Goal: Information Seeking & Learning: Learn about a topic

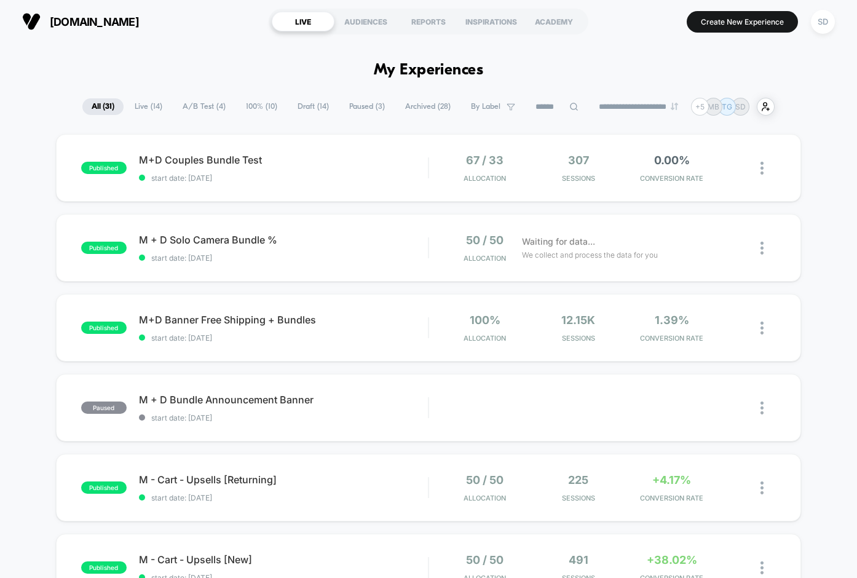
click at [197, 105] on span "A/B Test ( 4 )" at bounding box center [203, 106] width 61 height 17
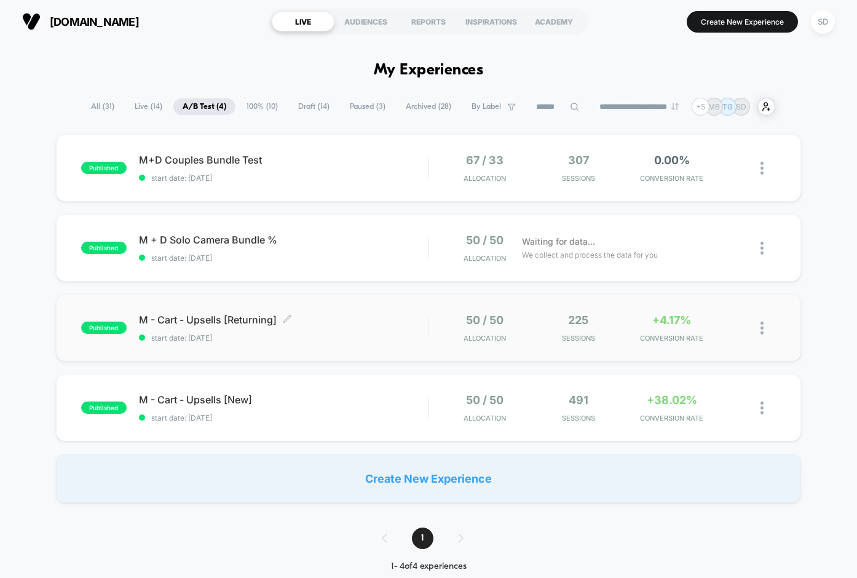
click at [176, 320] on span "M - Cart - Upsells [Returning] Click to edit experience details" at bounding box center [283, 319] width 289 height 12
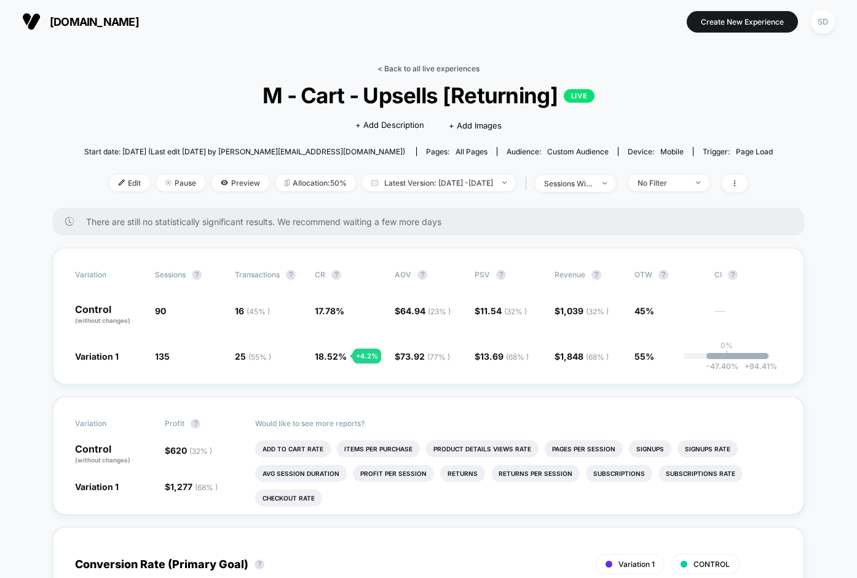
click at [412, 65] on link "< Back to all live experiences" at bounding box center [428, 68] width 102 height 9
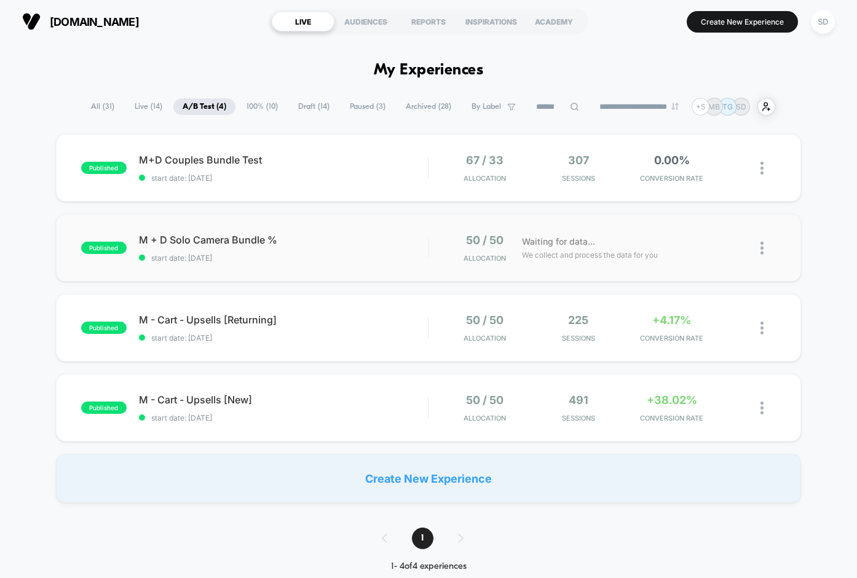
click at [227, 223] on div "published M + D Solo Camera Bundle % start date: [DATE] 50 / 50 Allocation Wait…" at bounding box center [428, 248] width 745 height 68
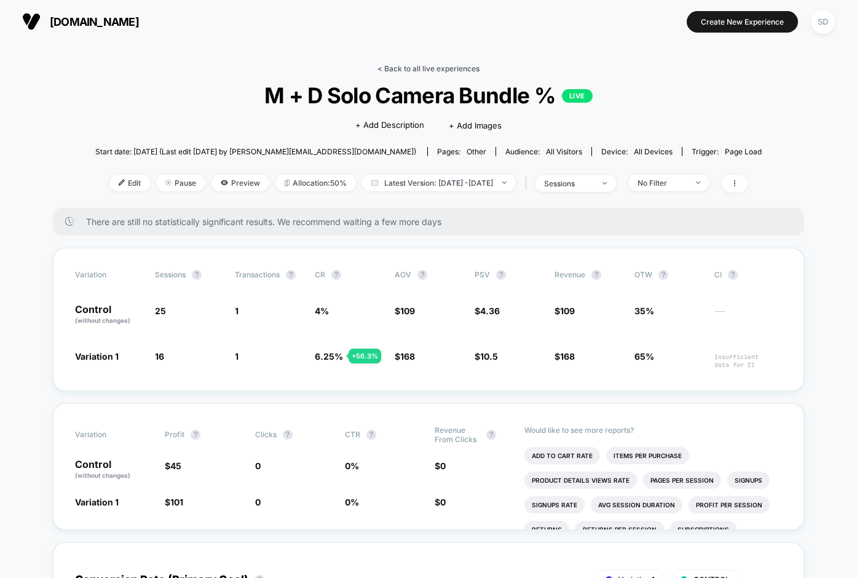
click at [385, 69] on link "< Back to all live experiences" at bounding box center [428, 68] width 102 height 9
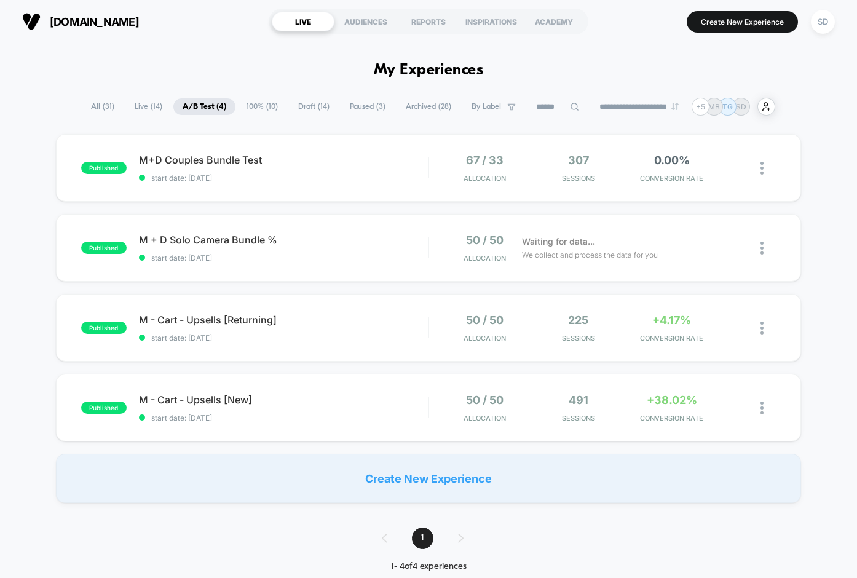
click at [133, 100] on span "Live ( 14 )" at bounding box center [148, 106] width 46 height 17
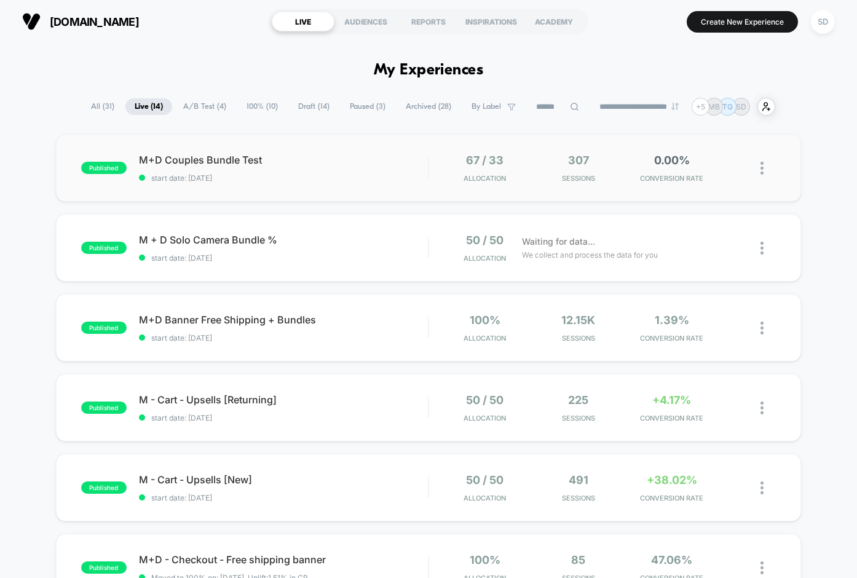
click at [231, 151] on div "published M+D Couples Bundle Test start date: [DATE] 67 / 33 Allocation 307 Ses…" at bounding box center [428, 168] width 745 height 68
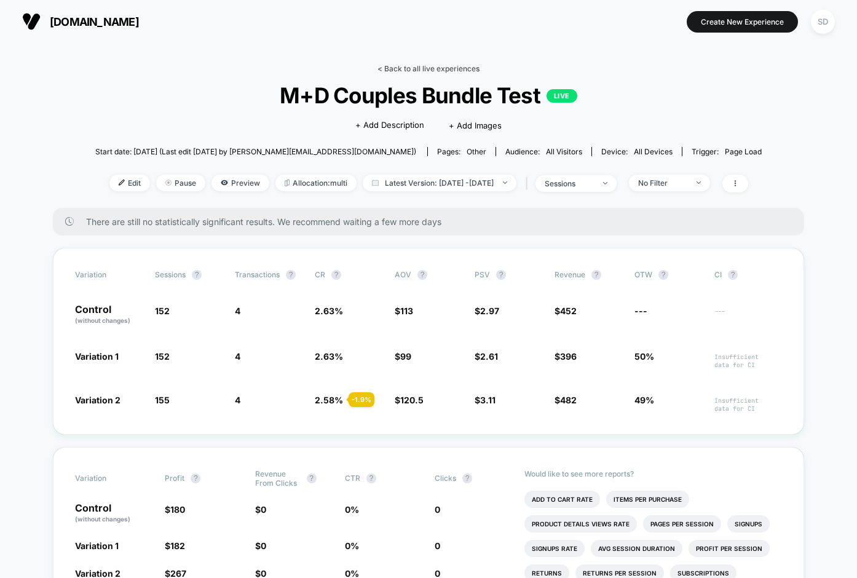
click at [418, 70] on link "< Back to all live experiences" at bounding box center [428, 68] width 102 height 9
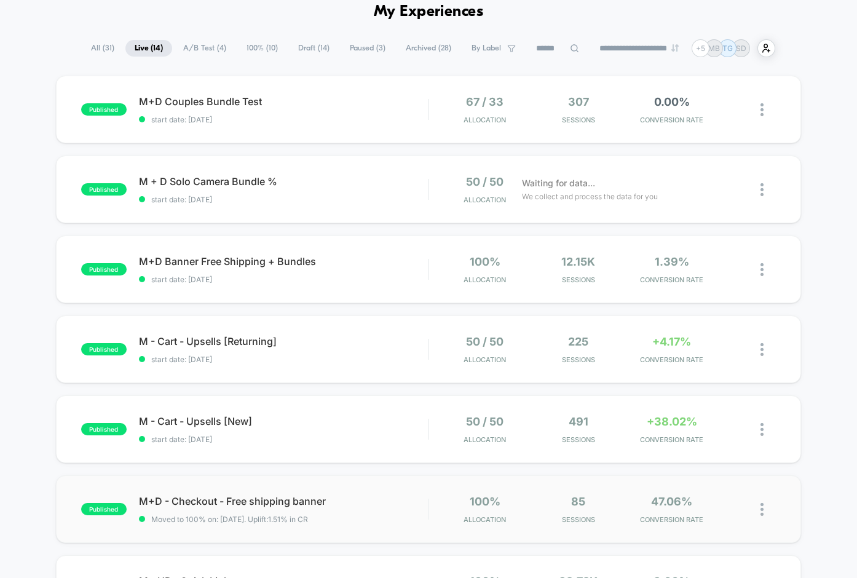
scroll to position [61, 0]
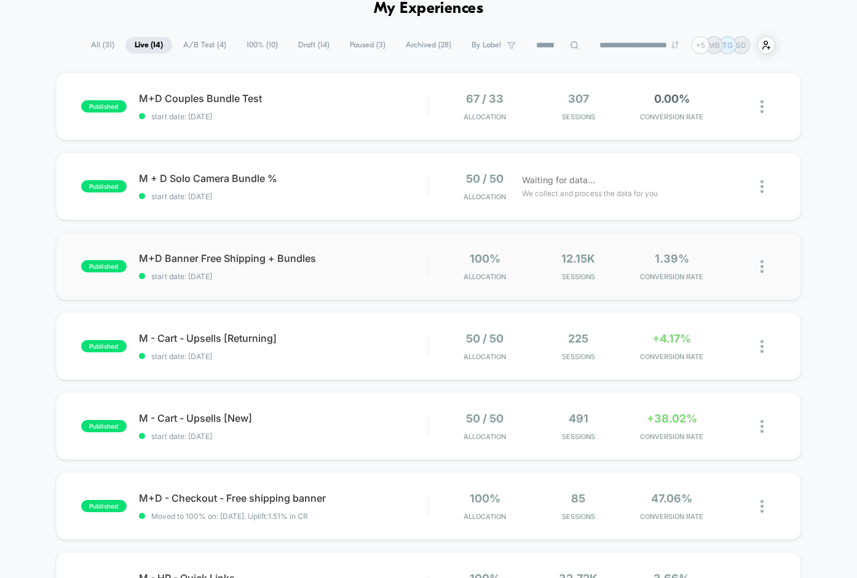
click at [202, 249] on div "published M+D Banner Free Shipping + Bundles start date: [DATE] 100% Allocation…" at bounding box center [428, 266] width 745 height 68
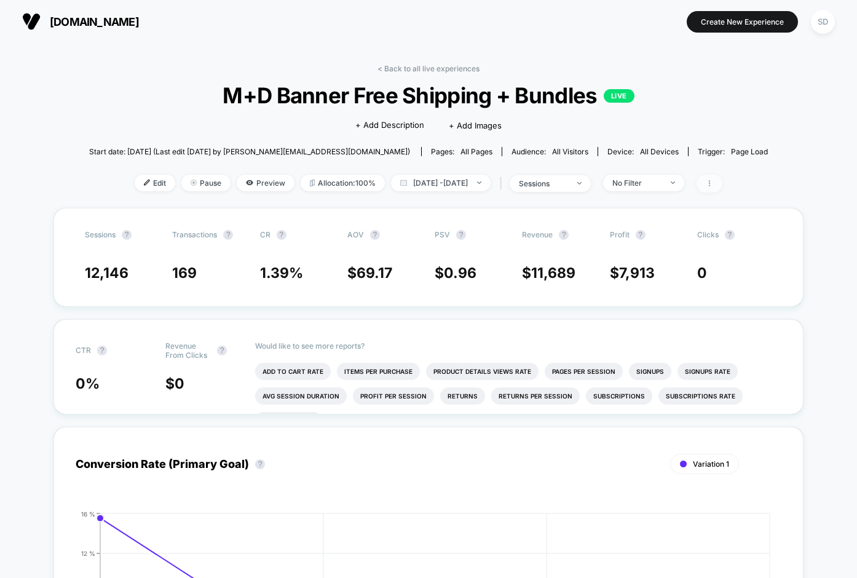
click at [713, 181] on icon at bounding box center [708, 182] width 7 height 7
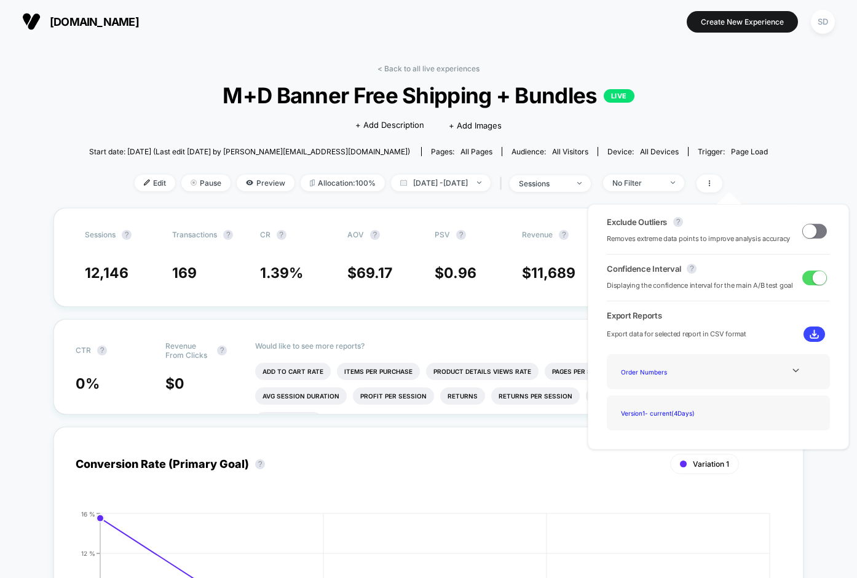
click at [481, 425] on div "Conversion Rate (Primary Goal) ? Variation 1 Hide [DATE] [DATE] [DATE] [DATE] 0…" at bounding box center [428, 565] width 750 height 302
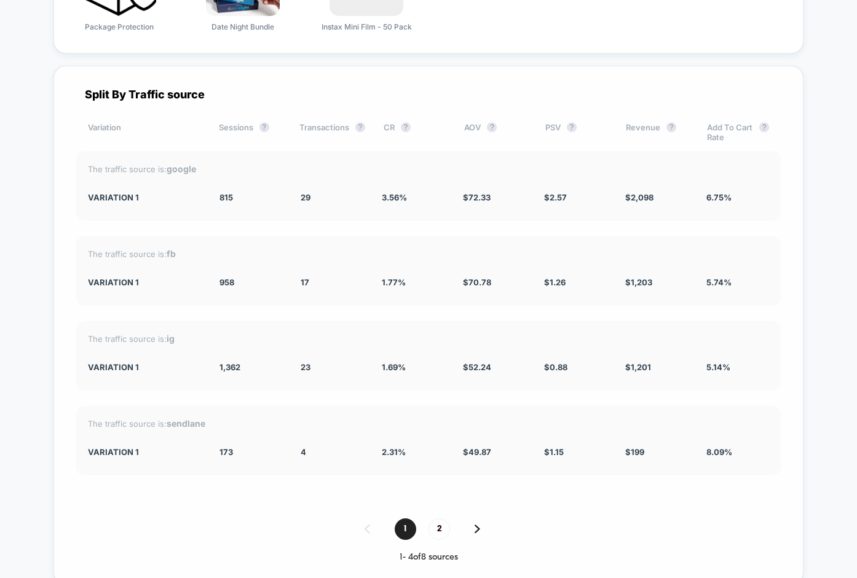
scroll to position [1899, 0]
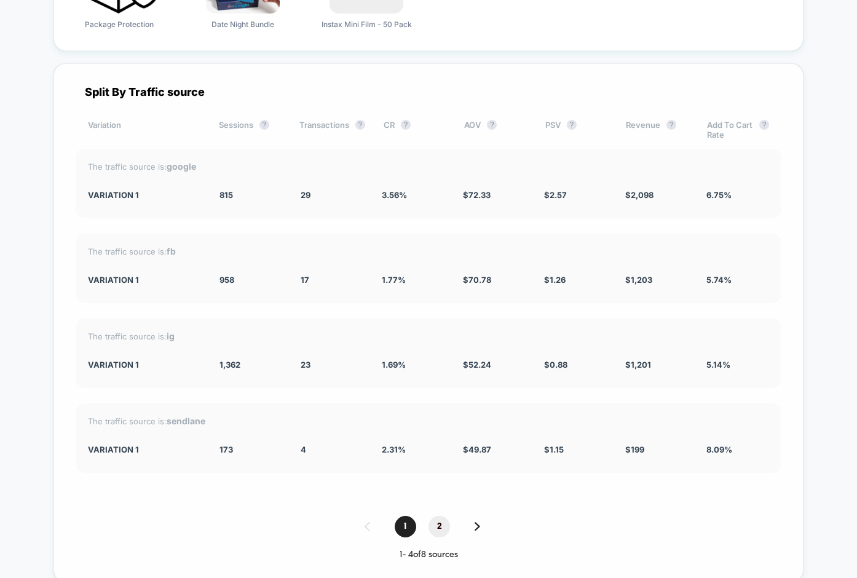
click at [436, 451] on span "2" at bounding box center [439, 526] width 22 height 22
click at [404, 451] on span "1" at bounding box center [405, 526] width 22 height 22
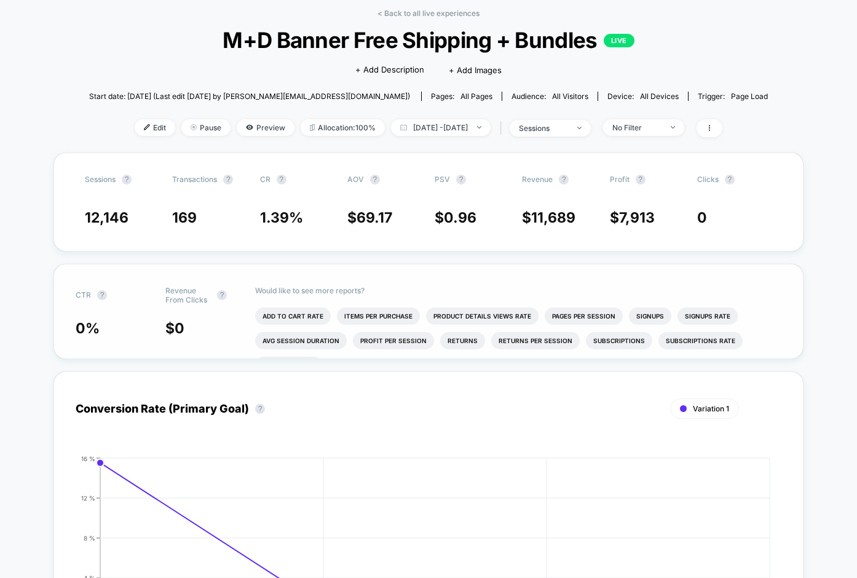
scroll to position [46, 0]
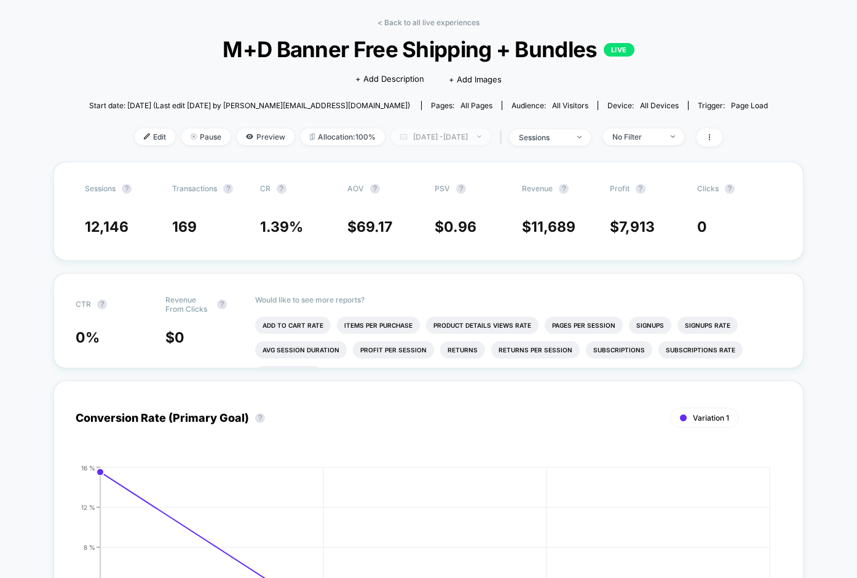
click at [440, 139] on span "[DATE] - [DATE]" at bounding box center [441, 136] width 100 height 17
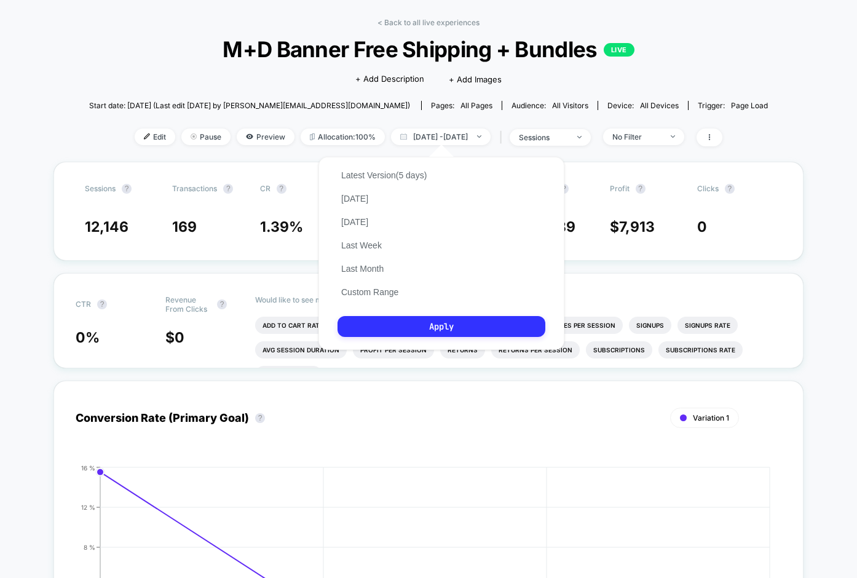
click at [406, 337] on button "Apply" at bounding box center [441, 326] width 208 height 21
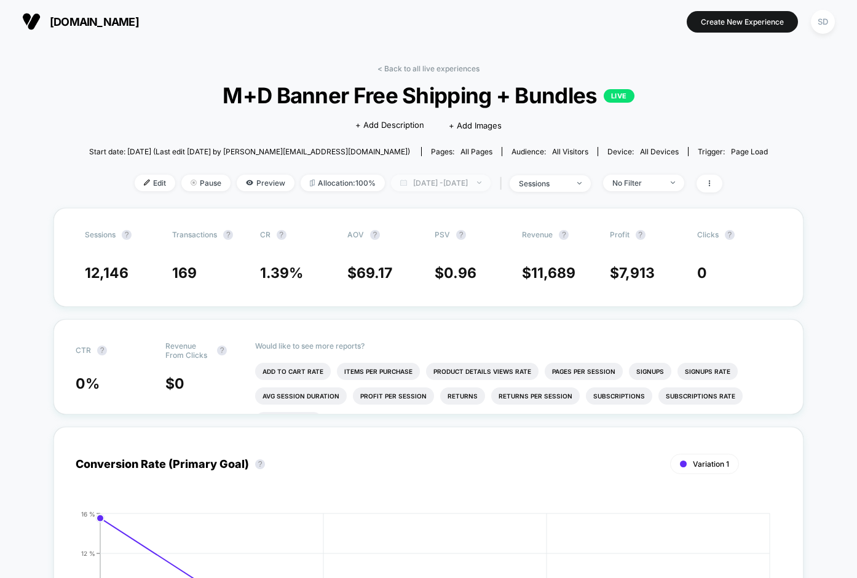
scroll to position [0, 0]
click at [490, 181] on span "[DATE] - [DATE]" at bounding box center [441, 182] width 100 height 17
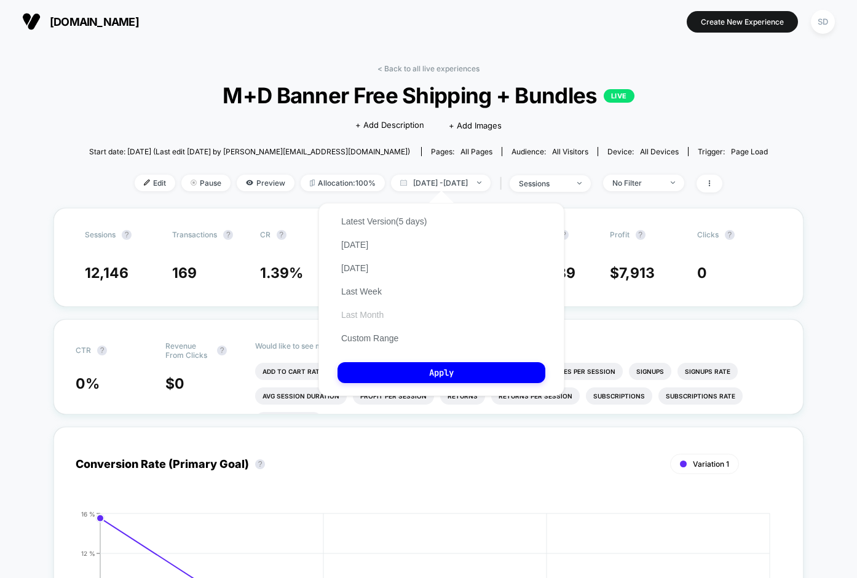
click at [359, 320] on button "Last Month" at bounding box center [362, 314] width 50 height 11
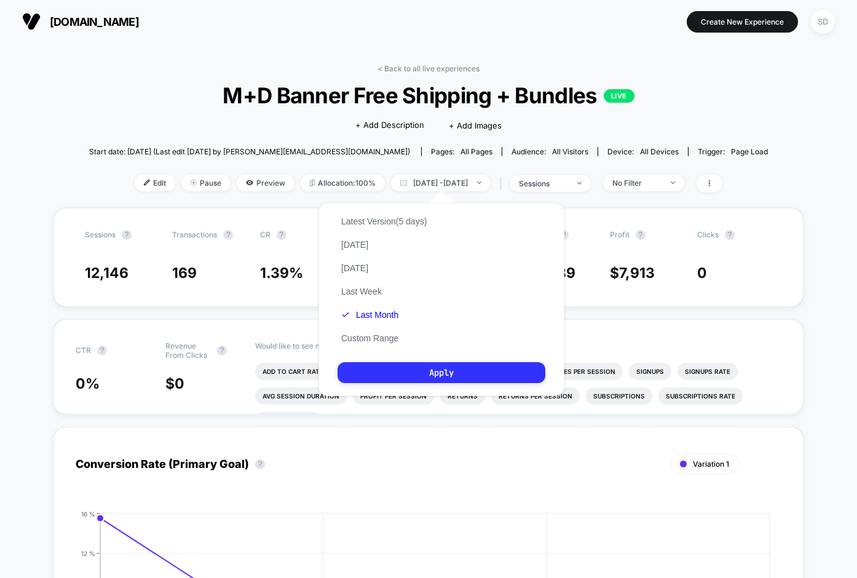
click at [458, 383] on button "Apply" at bounding box center [441, 372] width 208 height 21
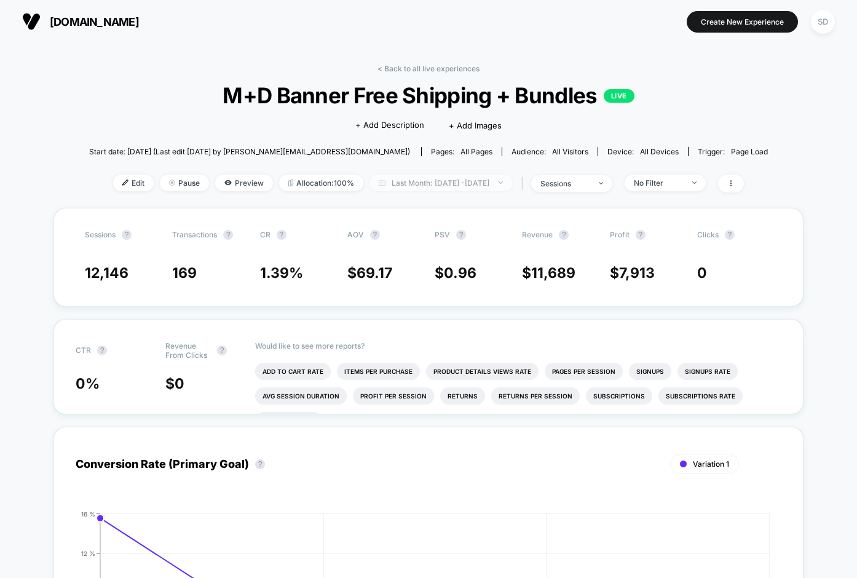
click at [512, 180] on span "Last Month: [DATE] - [DATE]" at bounding box center [440, 182] width 143 height 17
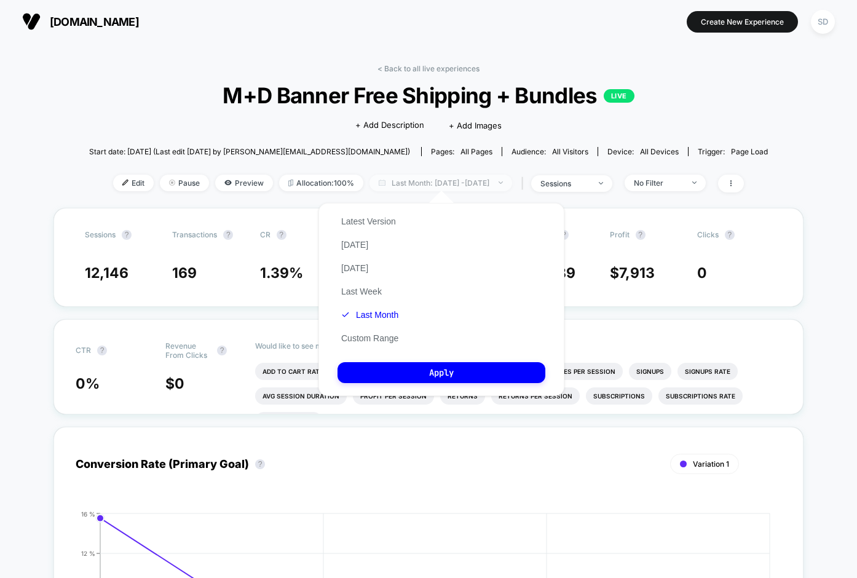
click at [409, 179] on span "Last Month: [DATE] - [DATE]" at bounding box center [440, 182] width 143 height 17
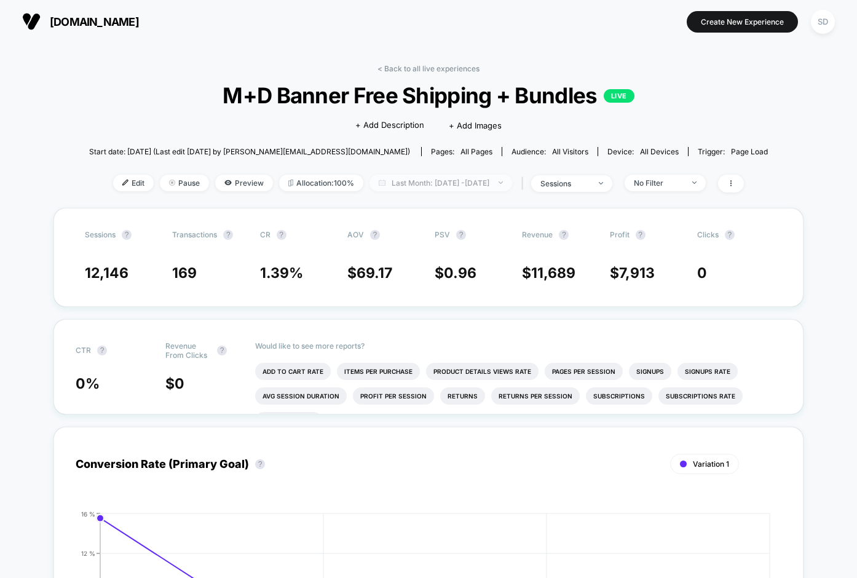
click at [439, 178] on span "Last Month: [DATE] - [DATE]" at bounding box center [440, 182] width 143 height 17
select select "*"
select select "****"
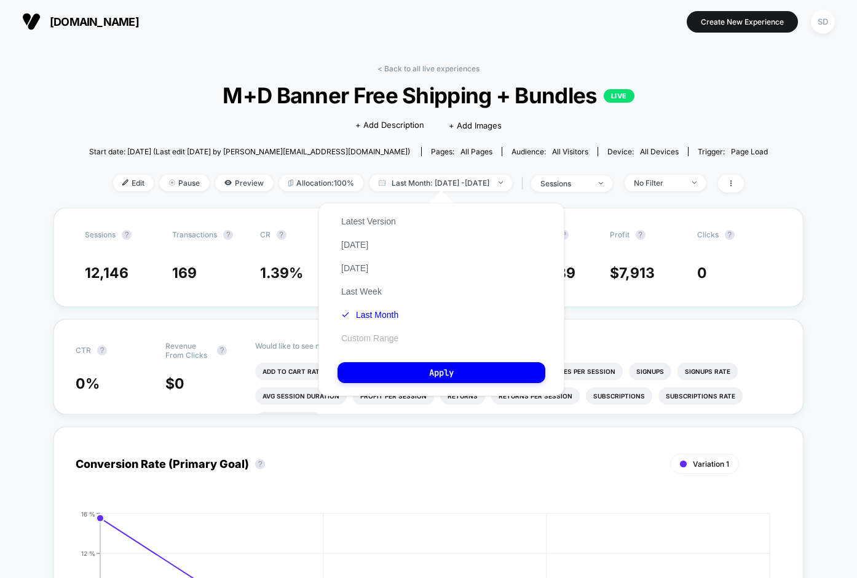
click at [378, 343] on button "Custom Range" at bounding box center [369, 337] width 65 height 11
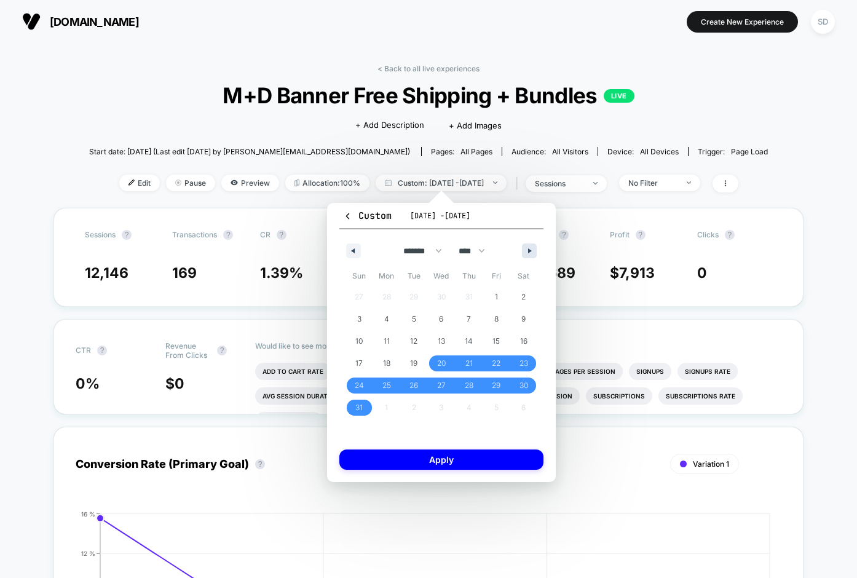
click at [525, 248] on button "button" at bounding box center [529, 250] width 15 height 15
select select "*"
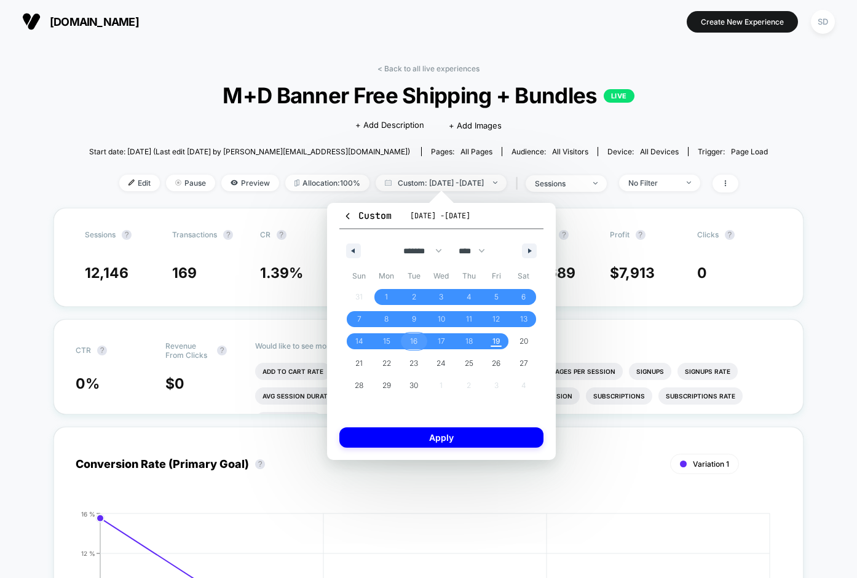
click at [418, 342] on span "16" at bounding box center [414, 341] width 28 height 16
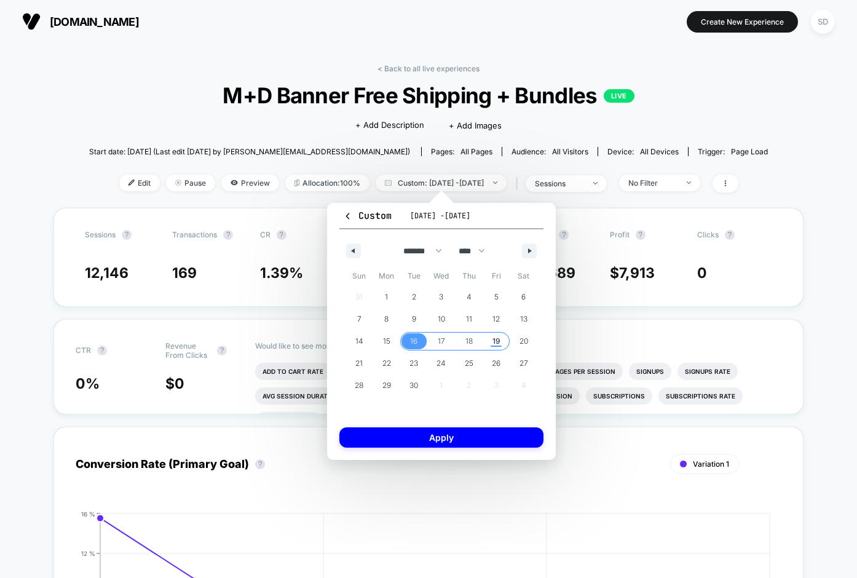
click at [490, 342] on span "19" at bounding box center [496, 341] width 28 height 16
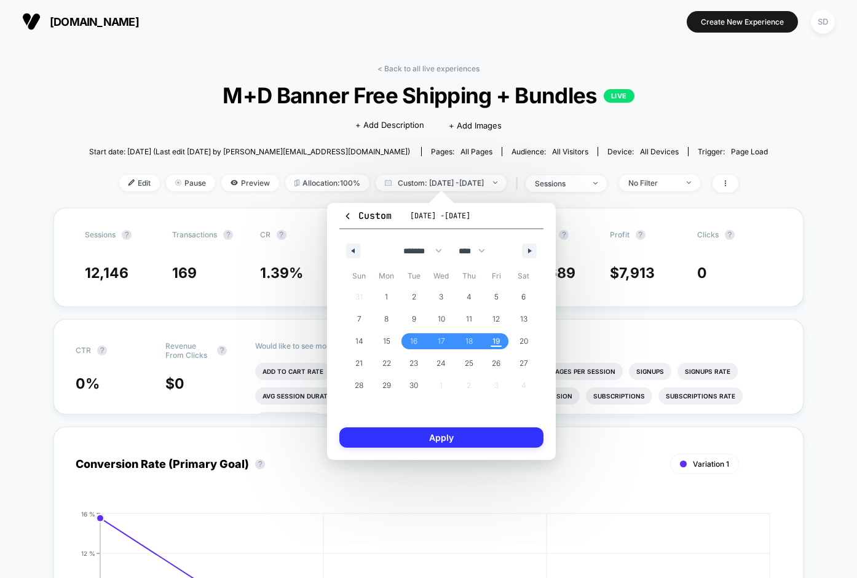
click at [464, 439] on button "Apply" at bounding box center [441, 437] width 204 height 20
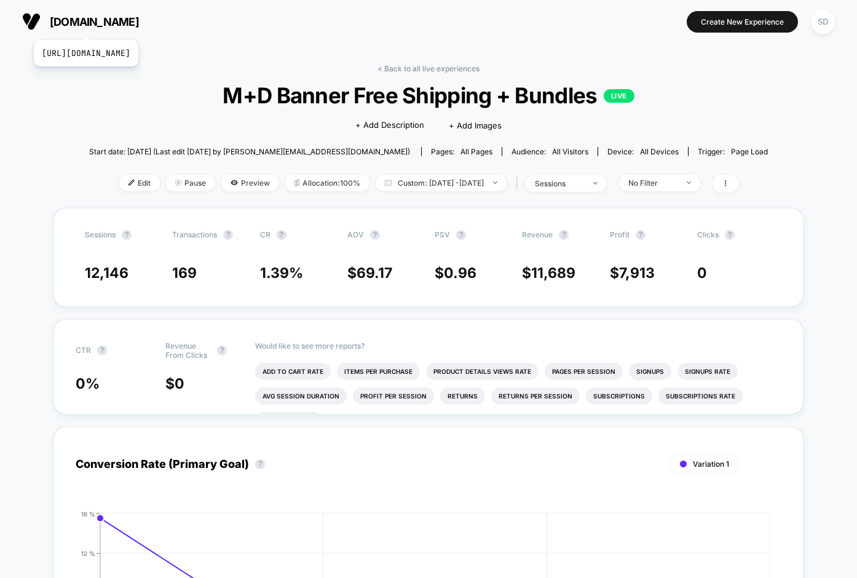
click at [130, 25] on span "[DOMAIN_NAME]" at bounding box center [94, 21] width 89 height 13
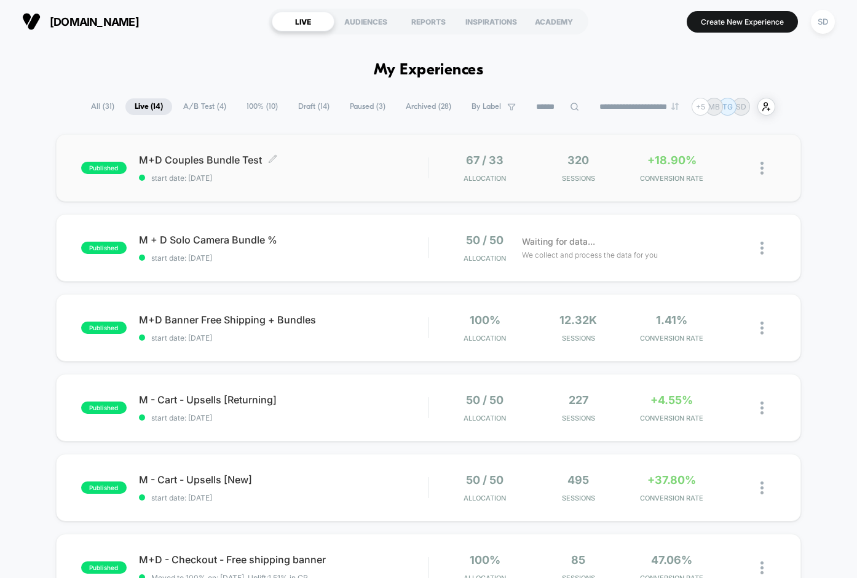
click at [190, 168] on div "M+D Couples Bundle Test Click to edit experience details Click to edit experien…" at bounding box center [283, 168] width 289 height 29
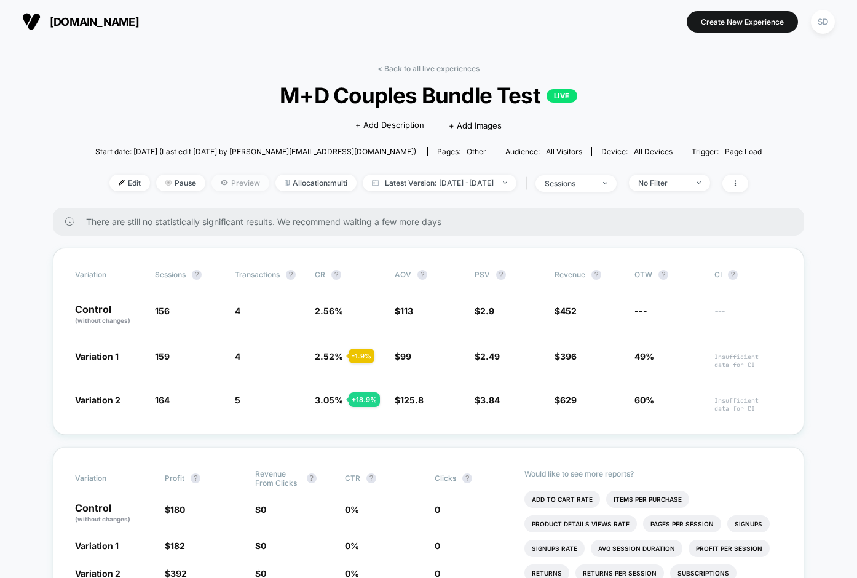
click at [225, 181] on span "Preview" at bounding box center [240, 182] width 58 height 17
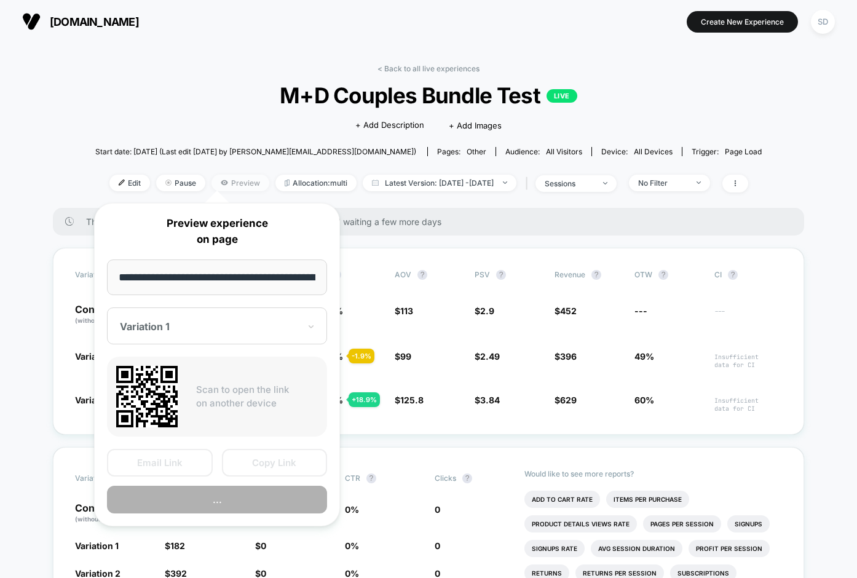
scroll to position [0, 154]
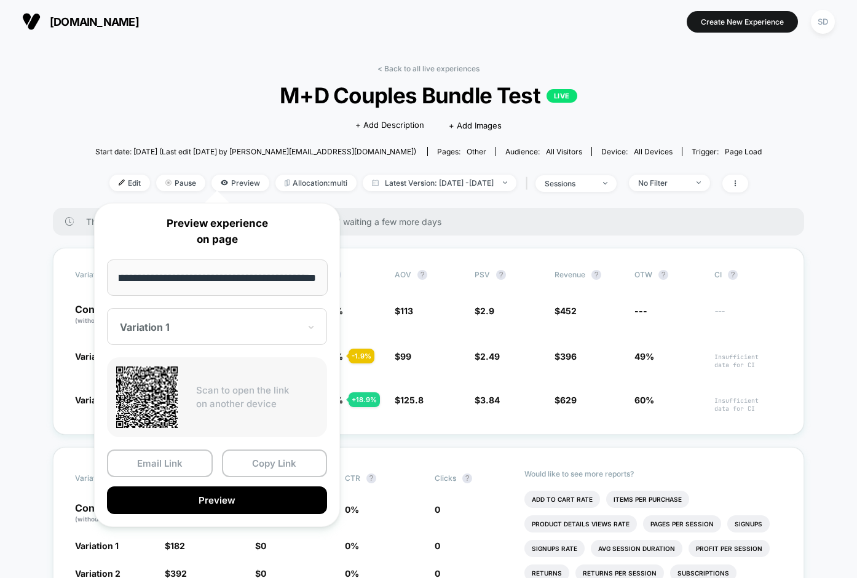
click at [167, 315] on div "Variation 1" at bounding box center [217, 326] width 220 height 37
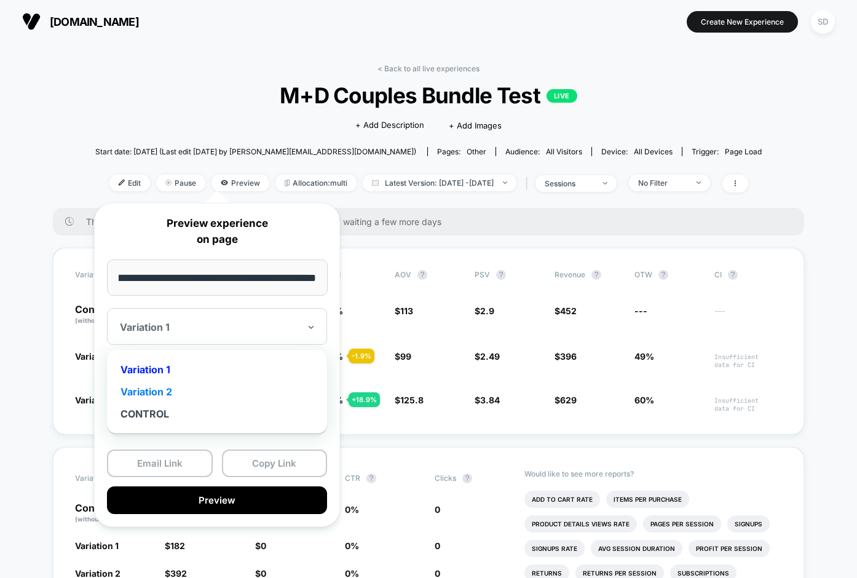
click at [154, 391] on div "Variation 2" at bounding box center [217, 391] width 208 height 22
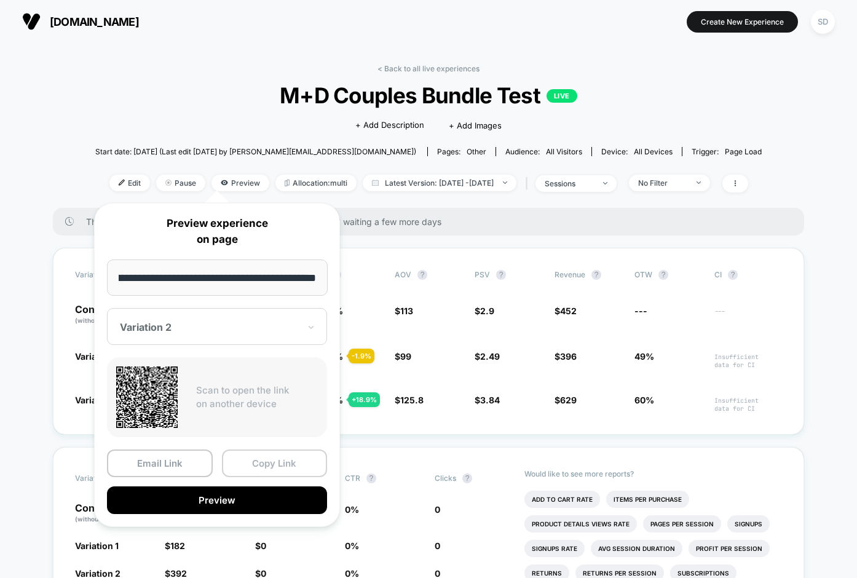
click at [261, 451] on button "Copy Link" at bounding box center [275, 463] width 106 height 28
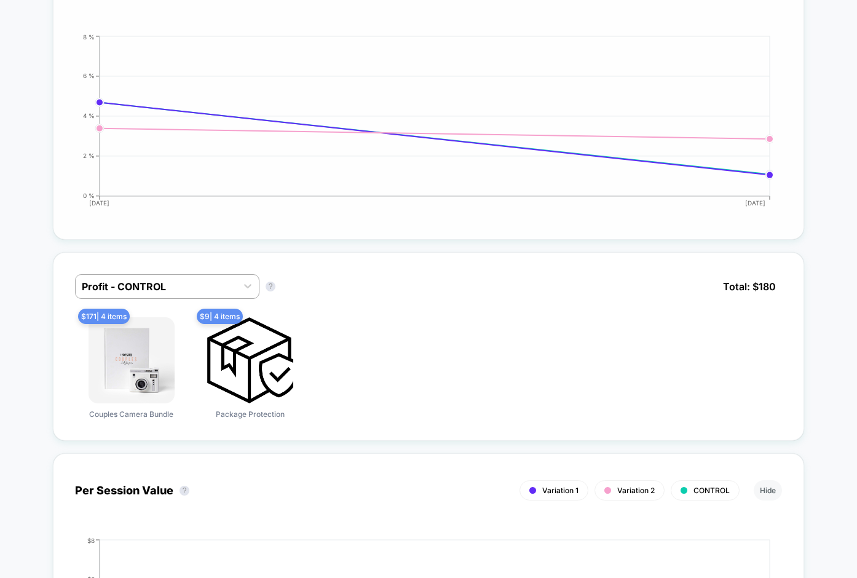
scroll to position [810, 0]
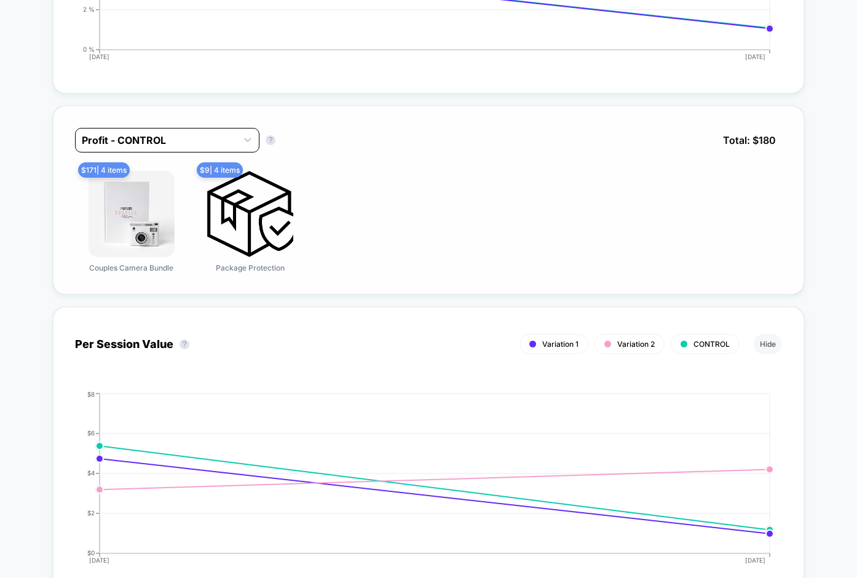
click at [216, 142] on div at bounding box center [156, 140] width 149 height 15
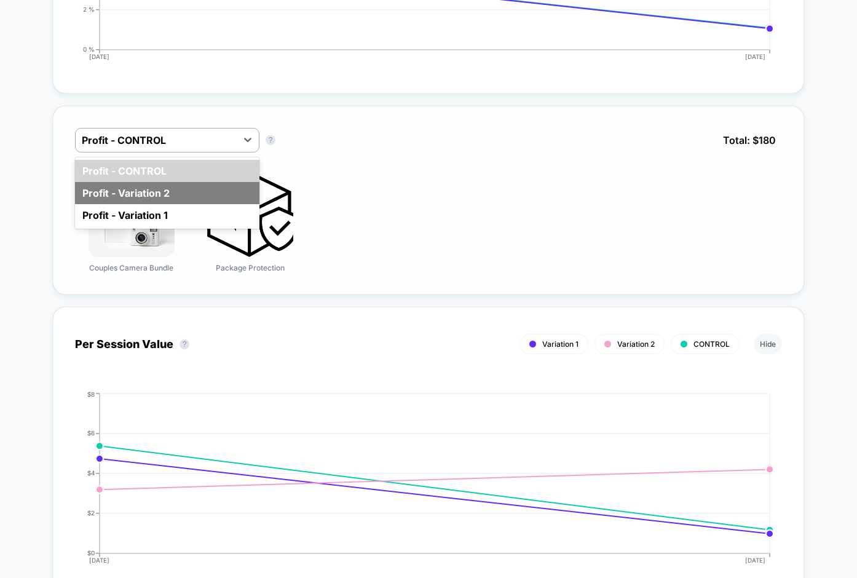
click at [157, 196] on div "Profit - Variation 2" at bounding box center [167, 193] width 184 height 22
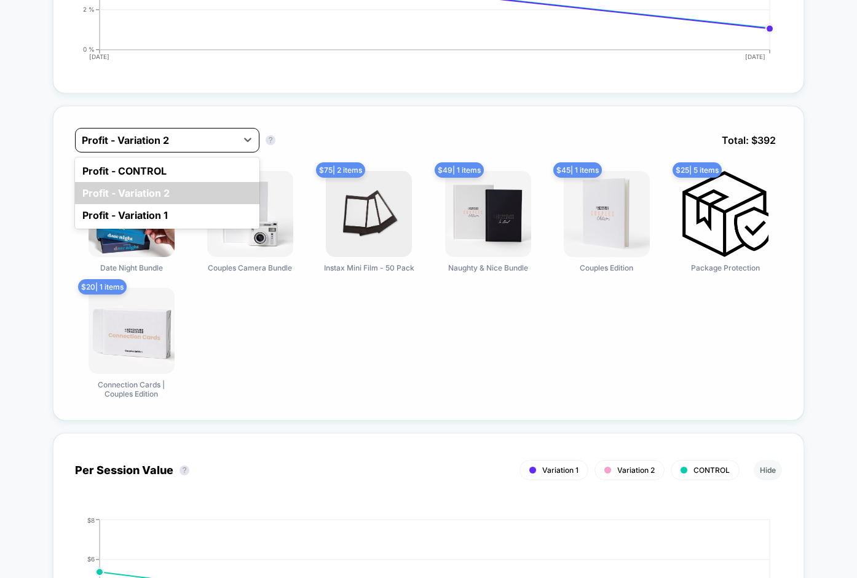
click at [206, 138] on div at bounding box center [156, 140] width 149 height 15
click at [402, 297] on div "$ 100 | 2 items Date Night Bundle $ 78 | 3 items Couples Camera Bundle $ 75 | 2…" at bounding box center [428, 284] width 707 height 227
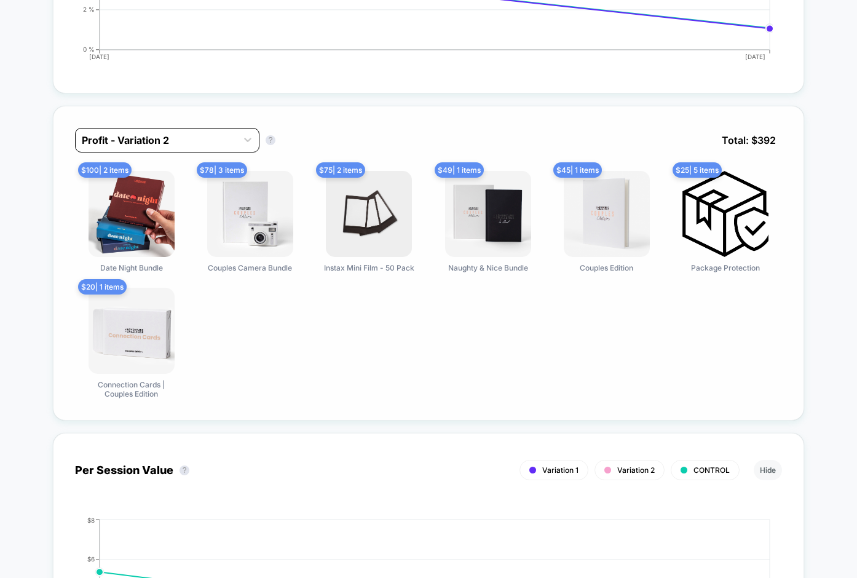
click at [230, 138] on div at bounding box center [156, 140] width 149 height 15
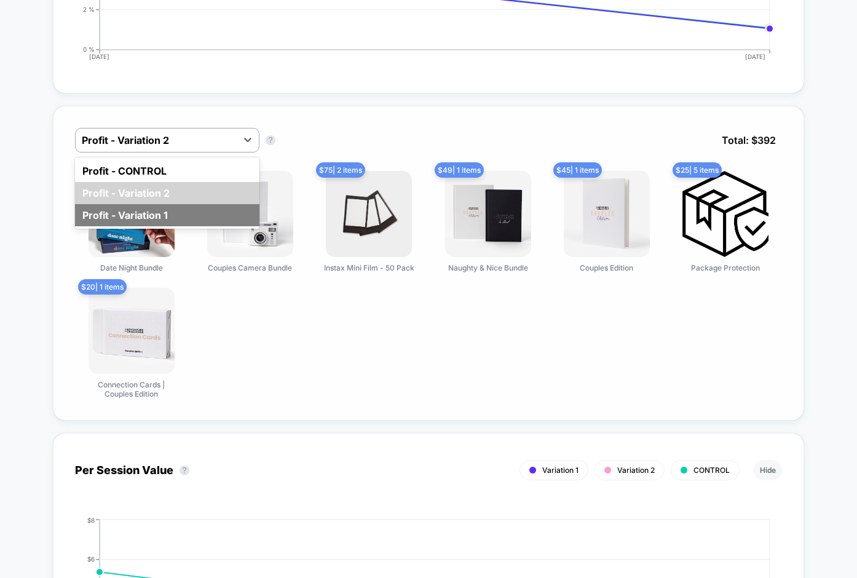
click at [195, 218] on div "Profit - Variation 1" at bounding box center [167, 215] width 184 height 22
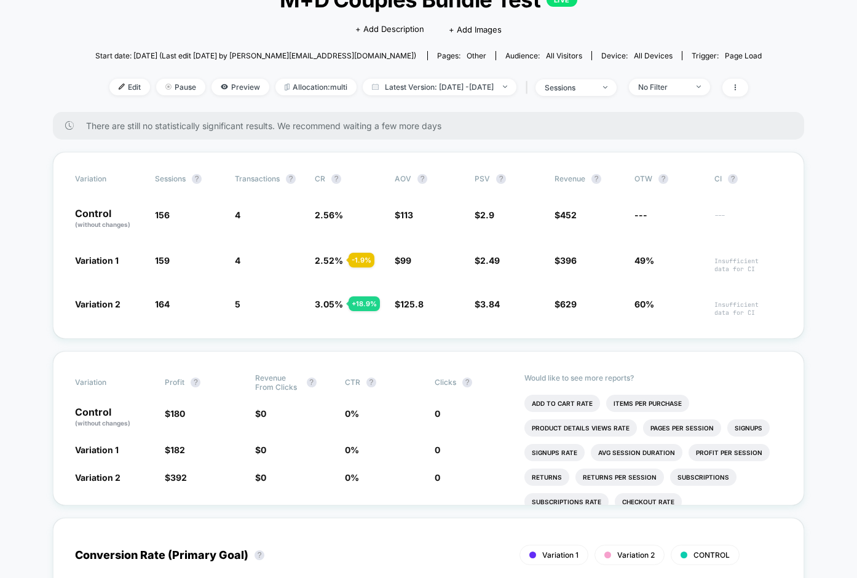
scroll to position [0, 0]
